Goal: Communication & Community: Participate in discussion

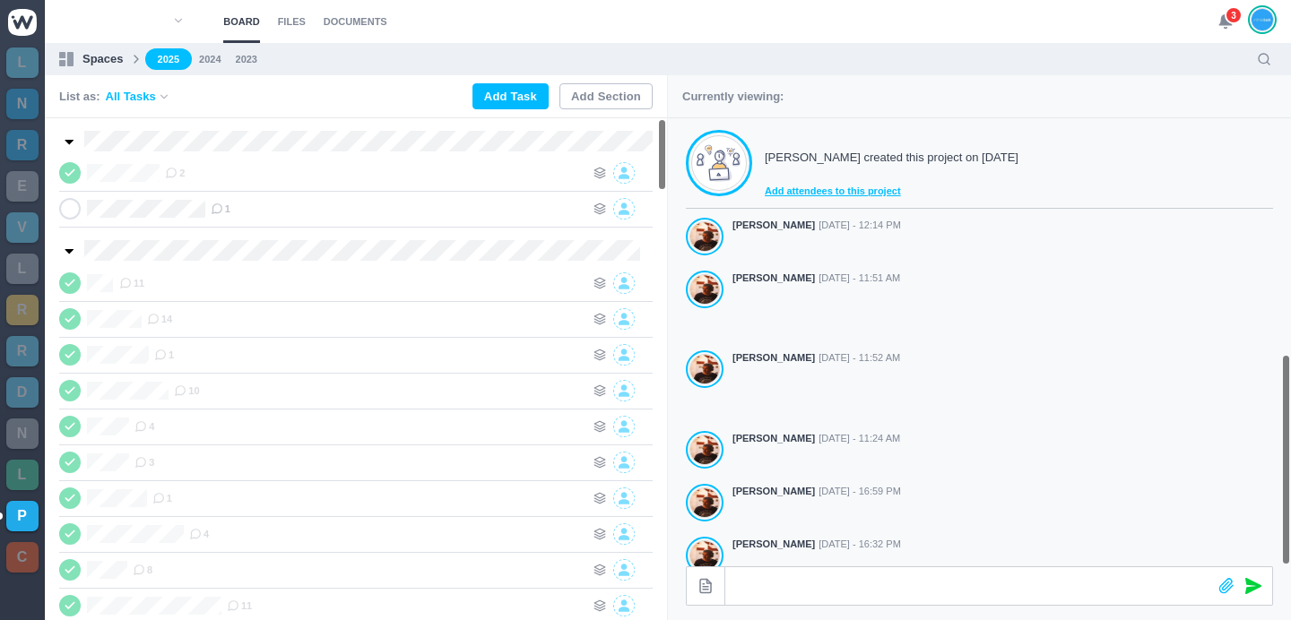
scroll to position [499, 0]
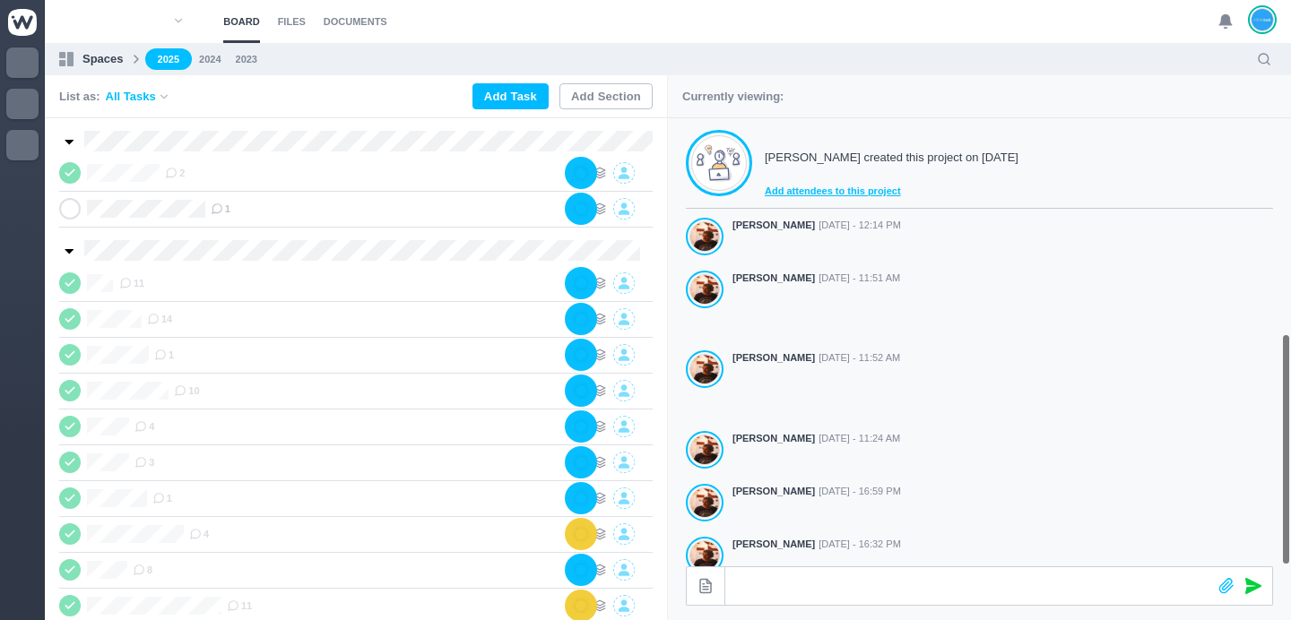
scroll to position [499, 0]
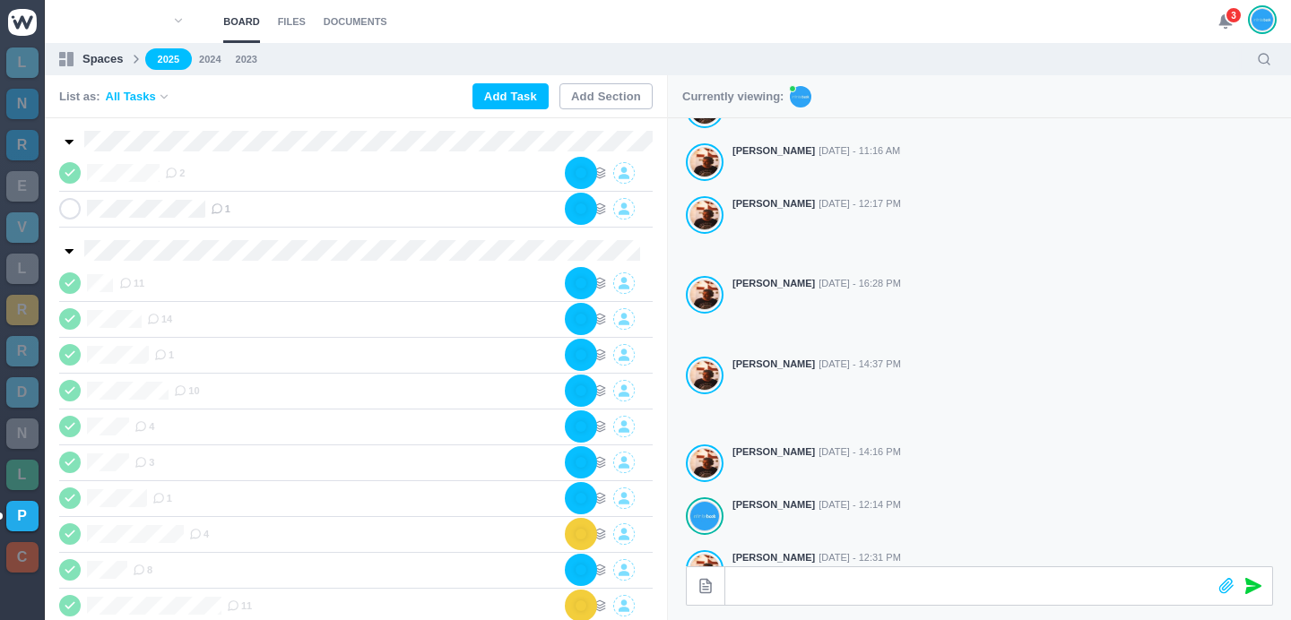
click at [1229, 20] on span "3" at bounding box center [1233, 15] width 18 height 18
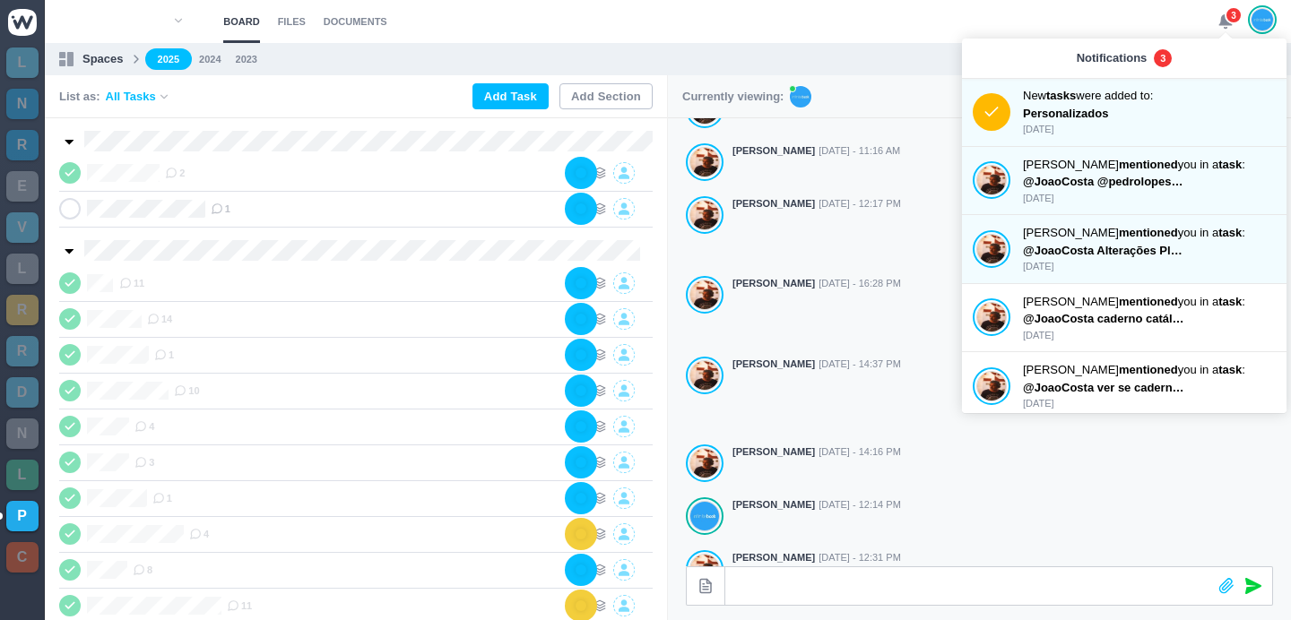
scroll to position [0, 0]
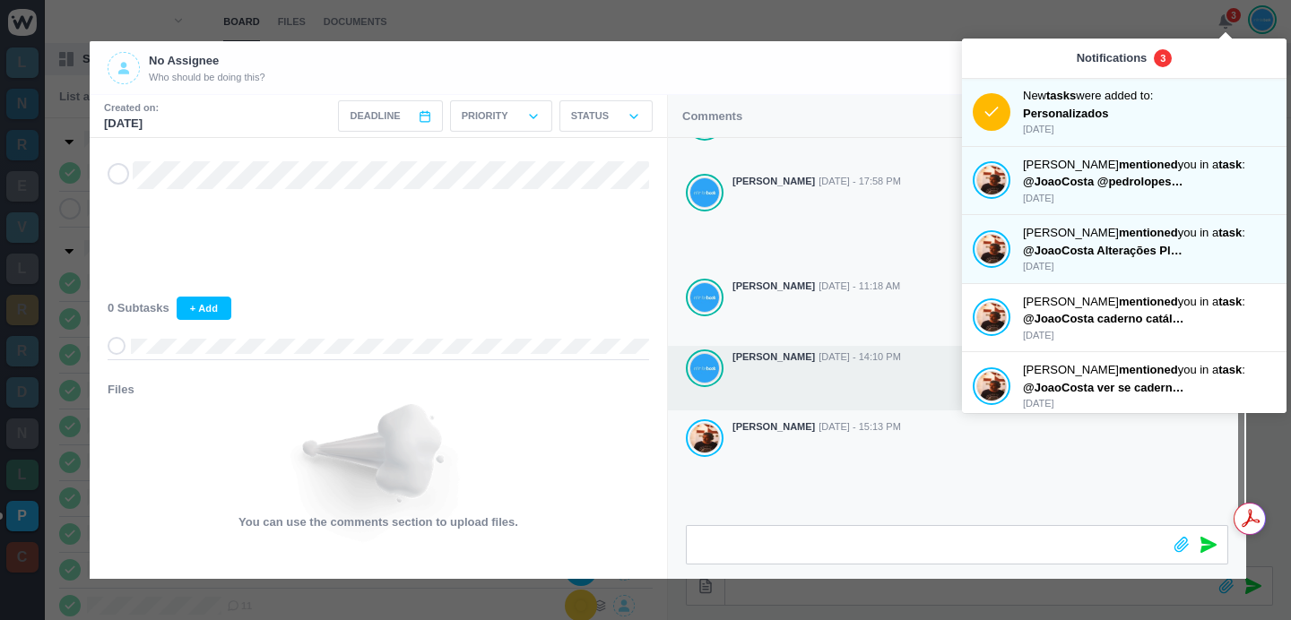
scroll to position [326, 0]
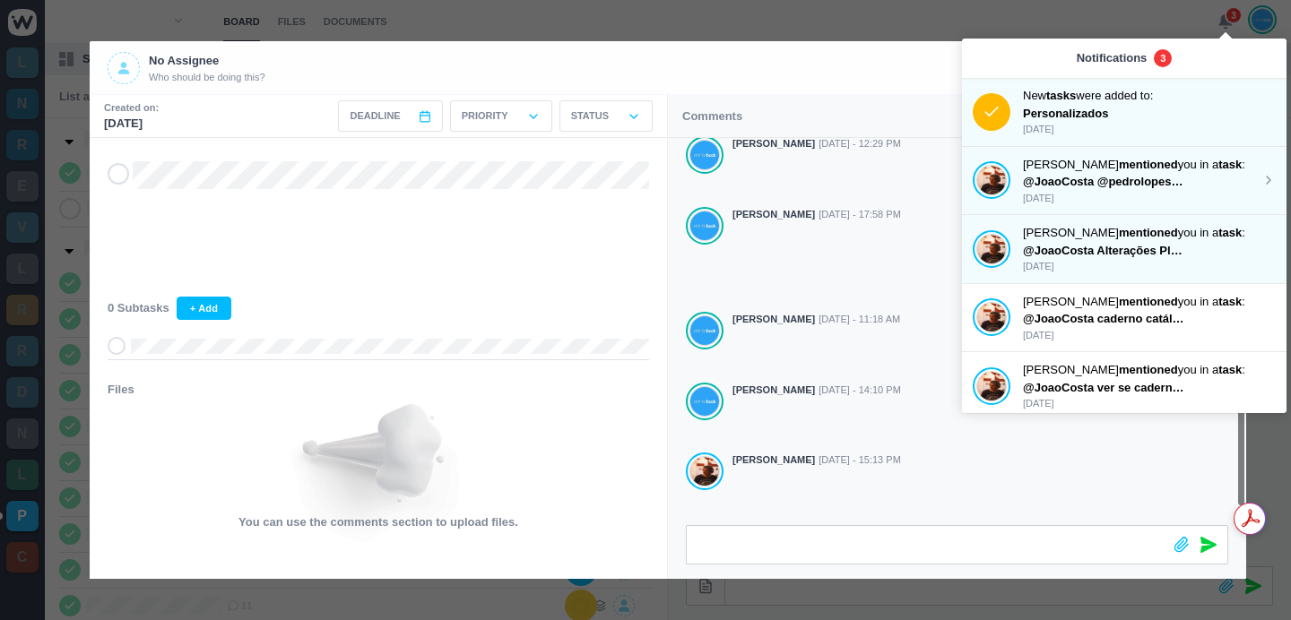
click at [1119, 185] on span "@JoaoCosta @pedrolopes Fazer propostas do A5 Liso, SK Planner e Caligrafia" at bounding box center [1242, 181] width 438 height 13
click at [1122, 126] on p "5 days ago" at bounding box center [1142, 129] width 238 height 15
click at [1136, 188] on p "@JoaoCosta @pedrolopes Fazer propostas do A5 Liso, SK Planner e Caligrafia" at bounding box center [1103, 182] width 161 height 18
click at [1140, 235] on strong "mentioned" at bounding box center [1147, 232] width 59 height 13
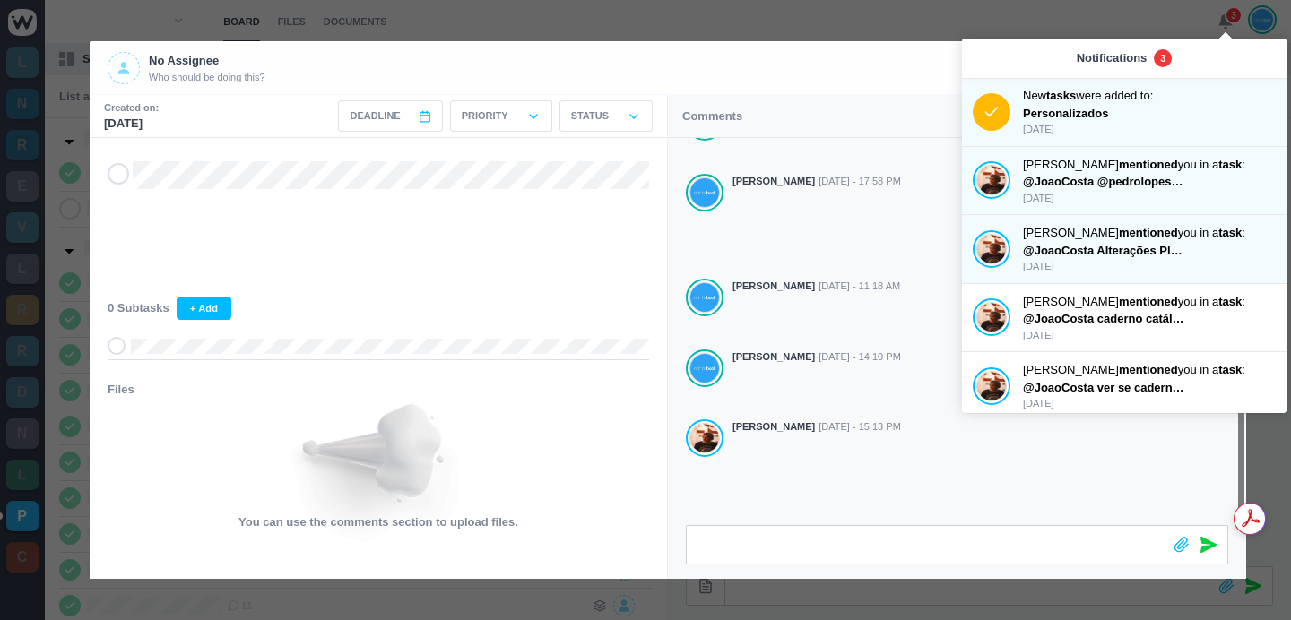
click at [873, 30] on div at bounding box center [645, 310] width 1291 height 620
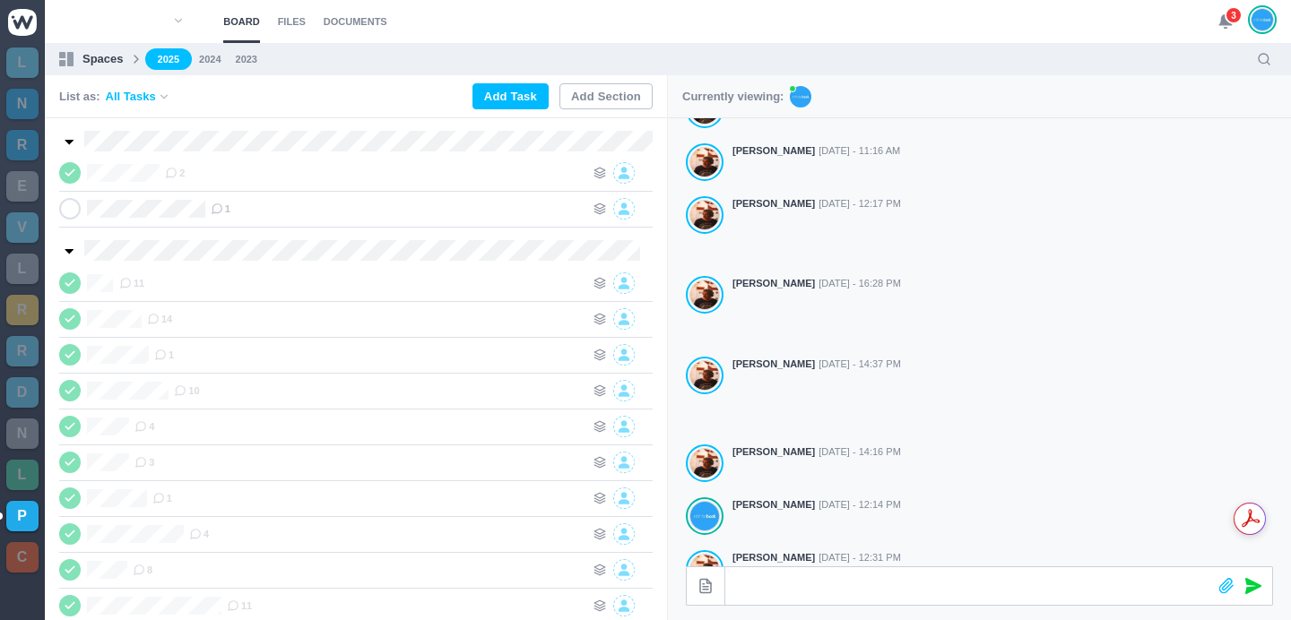
scroll to position [338, 0]
click at [228, 209] on span "1" at bounding box center [221, 209] width 20 height 14
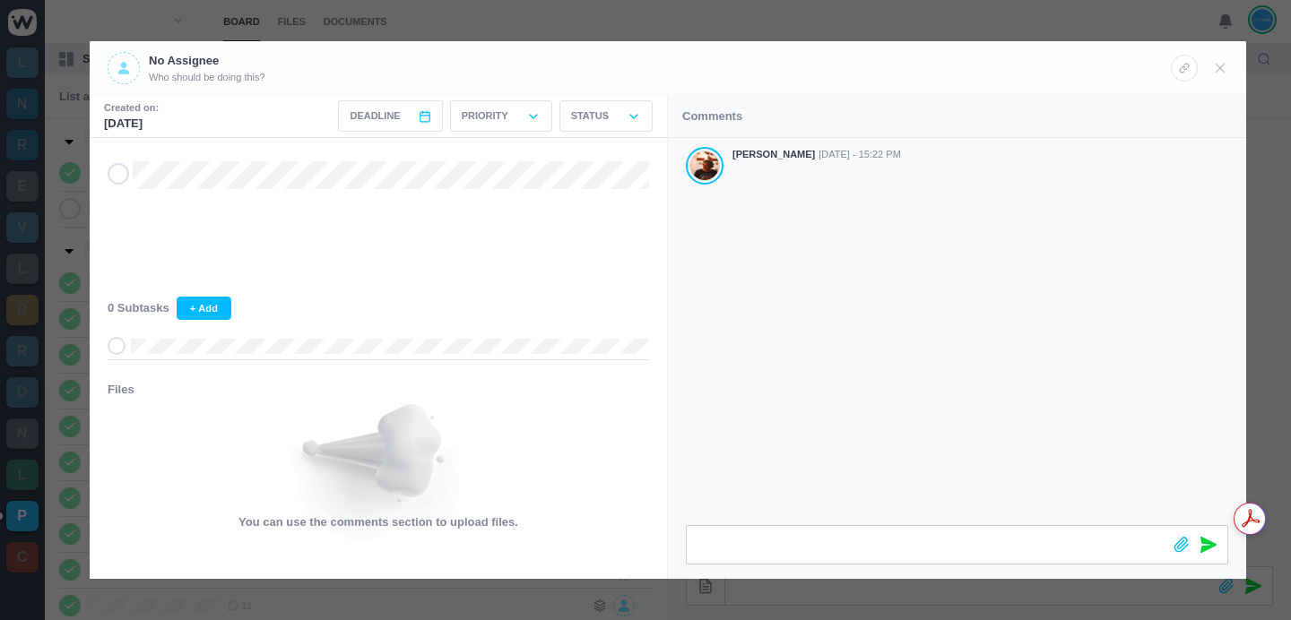
click at [894, 27] on div at bounding box center [645, 310] width 1291 height 620
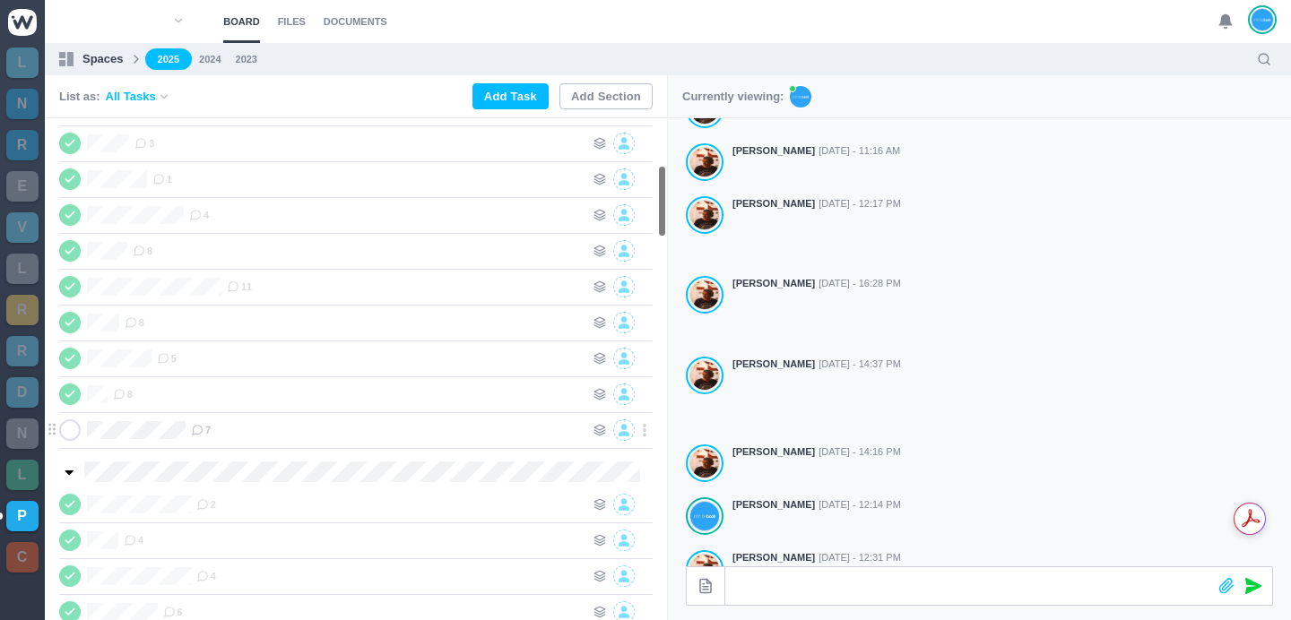
scroll to position [322, 0]
click at [203, 428] on icon at bounding box center [197, 427] width 13 height 13
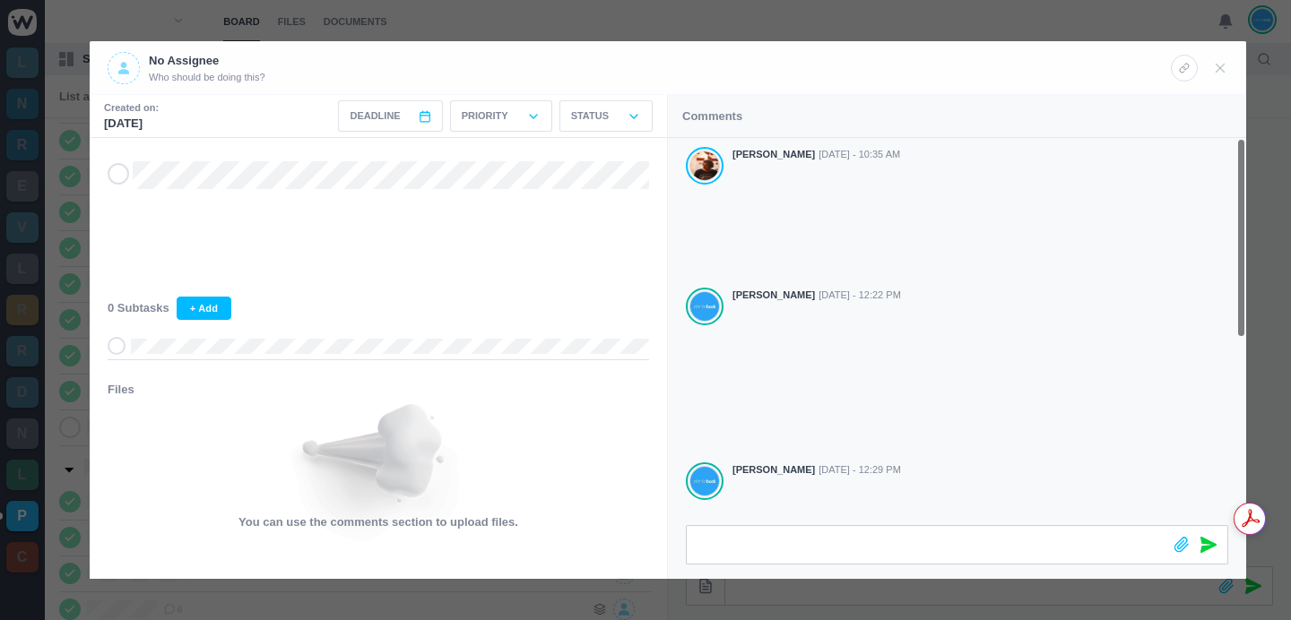
scroll to position [359, 0]
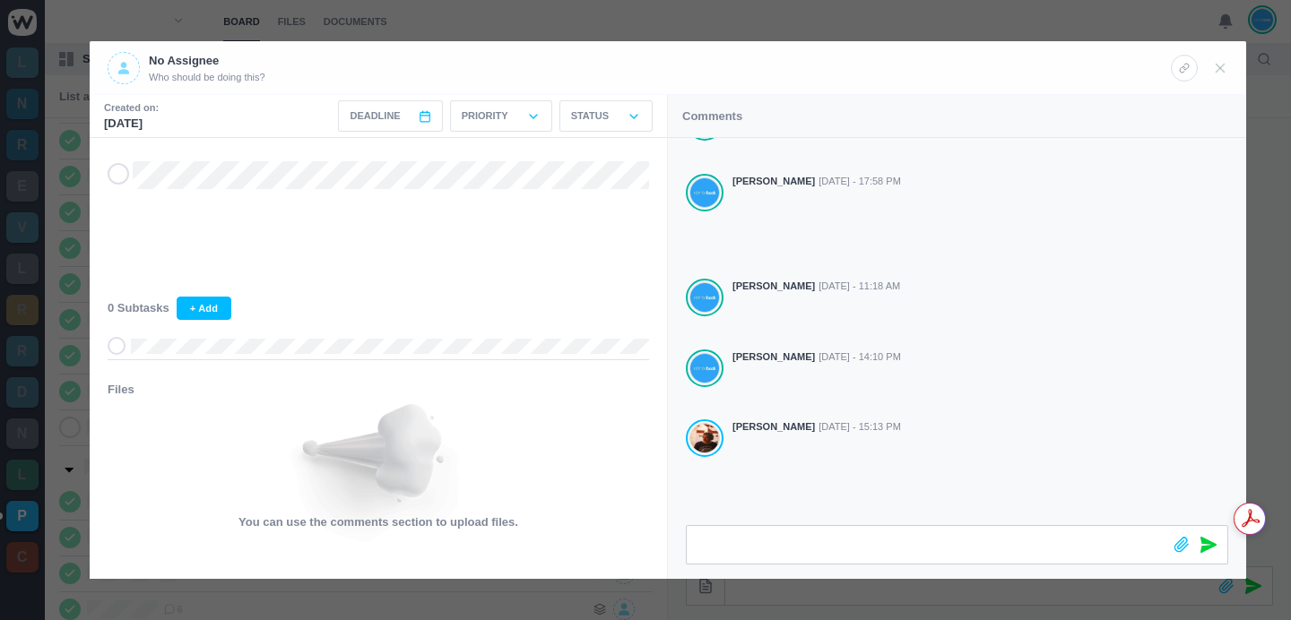
click at [703, 21] on div at bounding box center [645, 310] width 1291 height 620
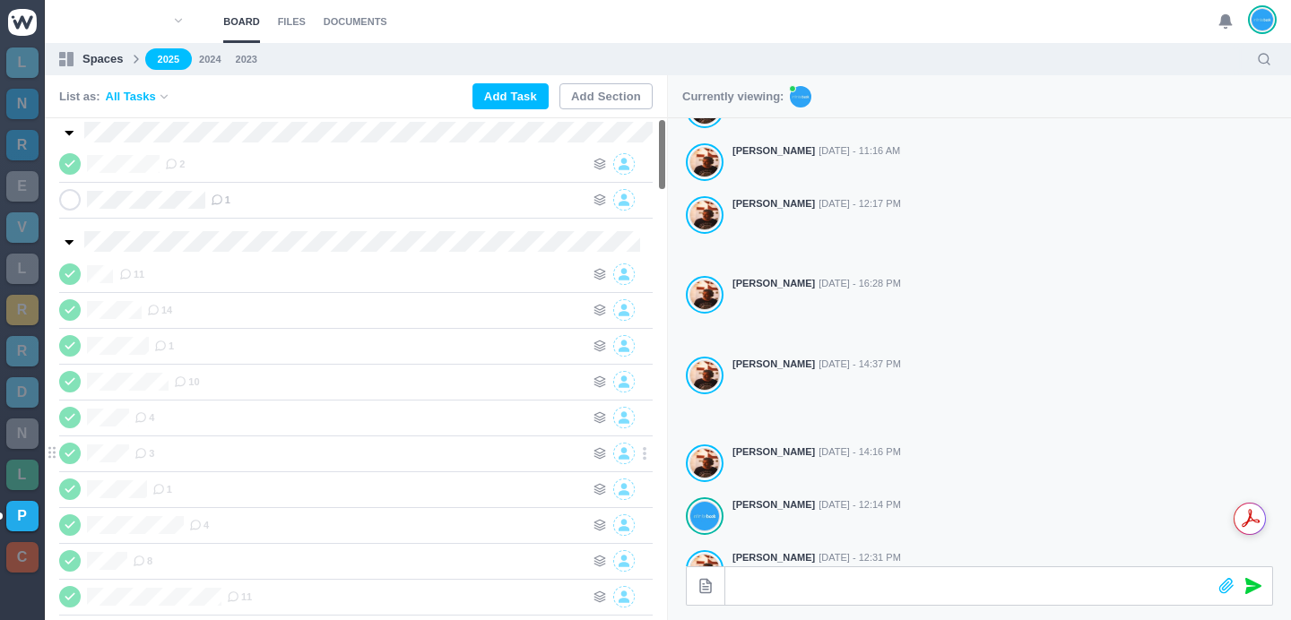
scroll to position [0, 0]
